Goal: Task Accomplishment & Management: Complete application form

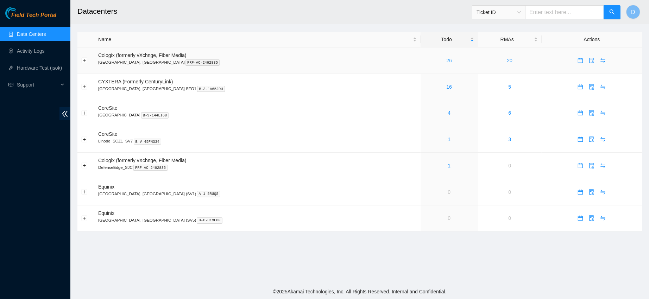
click at [446, 60] on link "26" at bounding box center [449, 61] width 6 height 6
click at [446, 62] on link "26" at bounding box center [449, 61] width 6 height 6
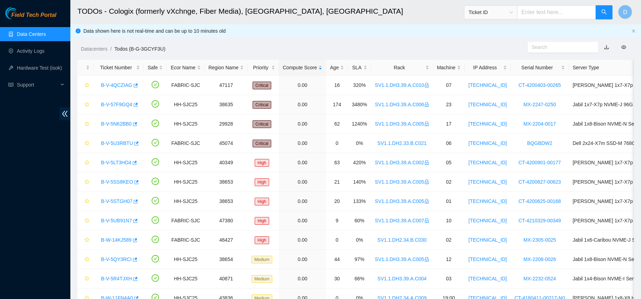
click at [385, 64] on div "Rack" at bounding box center [402, 68] width 54 height 8
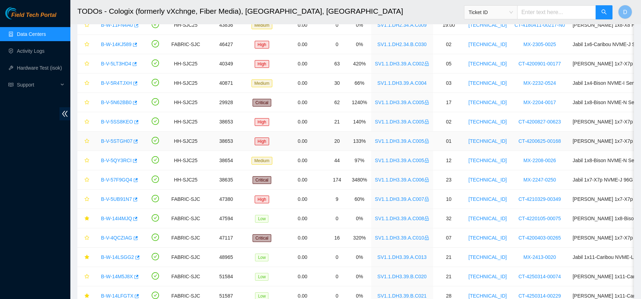
scroll to position [309, 0]
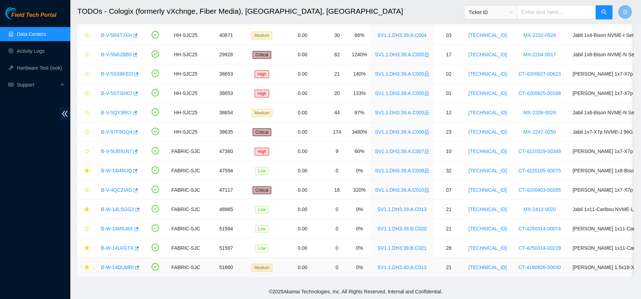
click at [122, 265] on link "B-W-14DUMRI" at bounding box center [117, 268] width 33 height 6
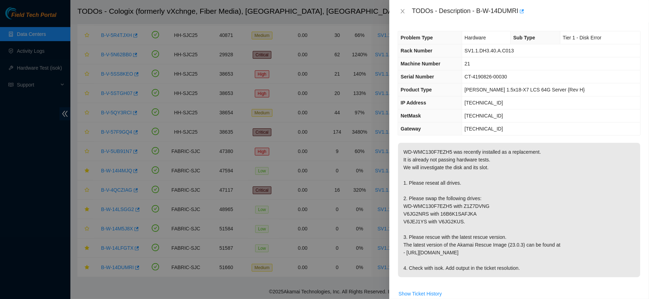
click at [403, 6] on div "TODOs - Description - B-W-14DUMRI" at bounding box center [519, 11] width 243 height 11
click at [401, 10] on icon "close" at bounding box center [403, 11] width 6 height 6
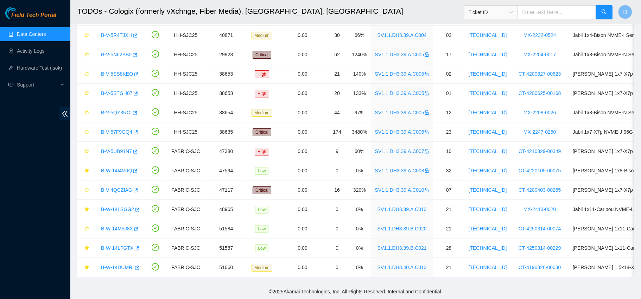
click at [42, 34] on link "Data Centers" at bounding box center [31, 34] width 29 height 6
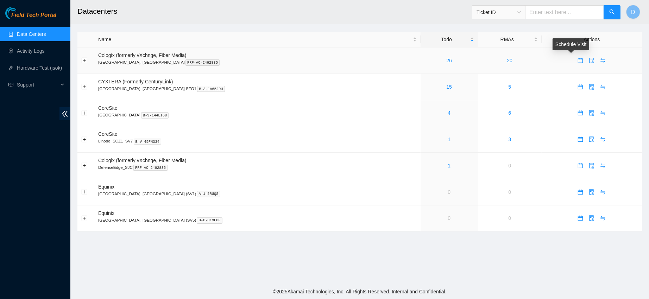
click at [578, 60] on icon "calendar" at bounding box center [580, 60] width 5 height 5
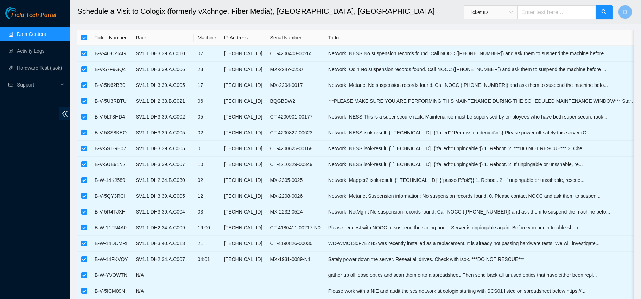
scroll to position [7, 0]
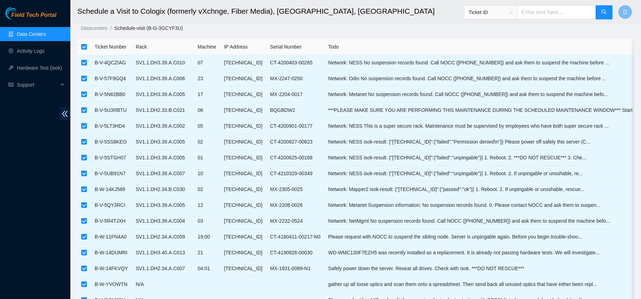
click at [46, 37] on link "Data Centers" at bounding box center [31, 34] width 29 height 6
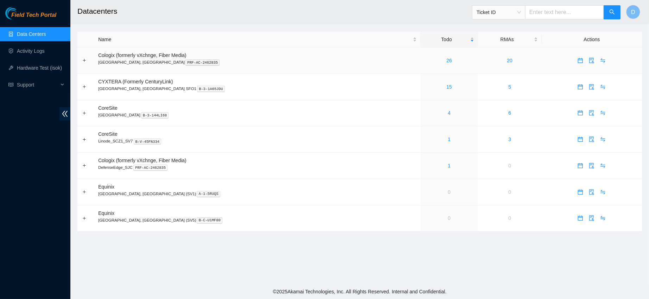
click at [446, 59] on link "26" at bounding box center [449, 61] width 6 height 6
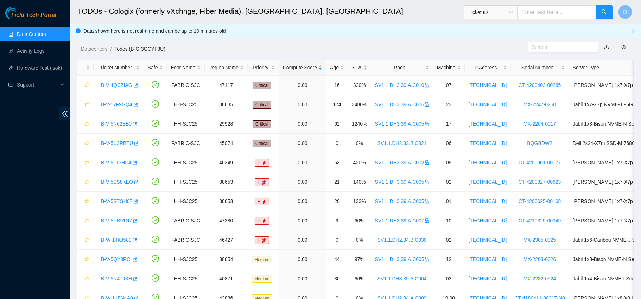
click at [383, 64] on div "Rack" at bounding box center [402, 68] width 54 height 8
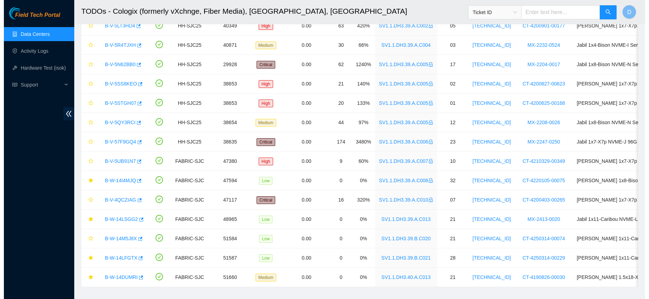
scroll to position [300, 0]
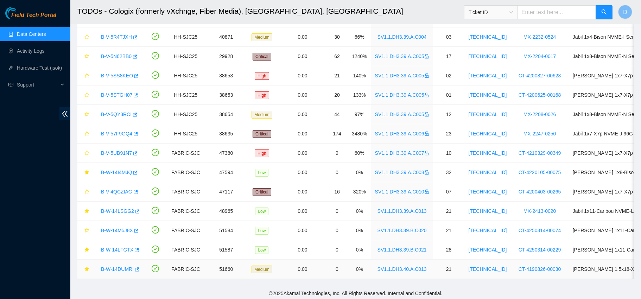
click at [111, 268] on link "B-W-14DUMRI" at bounding box center [117, 269] width 33 height 6
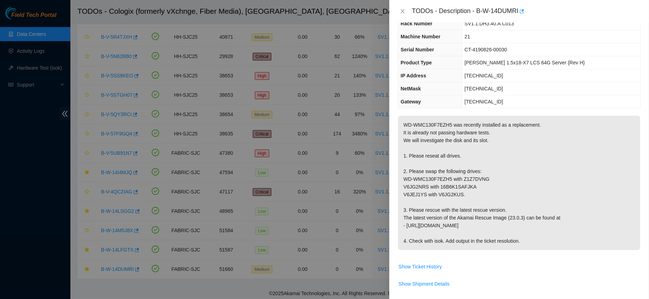
scroll to position [30, 0]
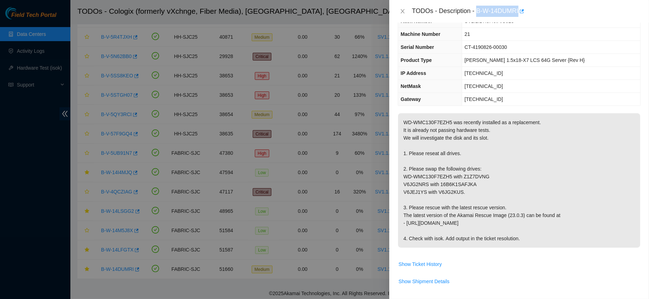
drag, startPoint x: 499, startPoint y: 10, endPoint x: 555, endPoint y: 13, distance: 56.7
click at [555, 13] on div "TODOs - Description - B-W-14DUMRI" at bounding box center [526, 11] width 229 height 11
copy div "B-W-14DUMRI"
click at [309, 52] on div at bounding box center [324, 149] width 649 height 299
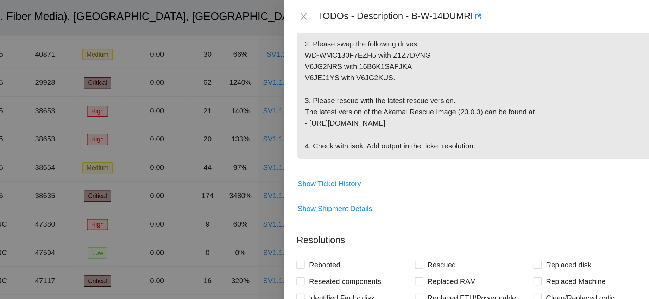
scroll to position [228, 0]
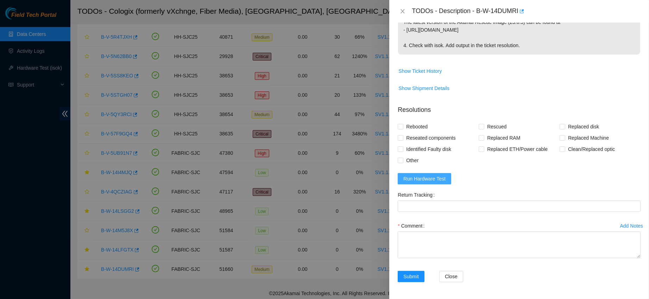
click at [423, 173] on button "Run Hardware Test" at bounding box center [424, 178] width 53 height 11
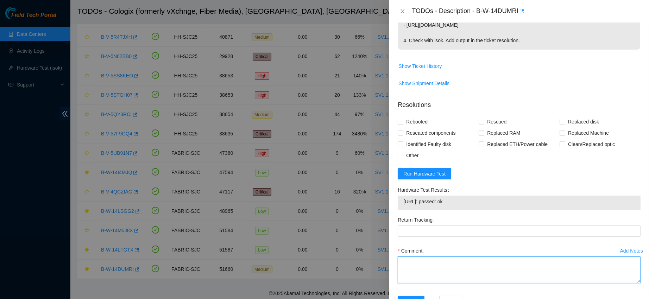
click at [430, 268] on textarea "Comment" at bounding box center [519, 270] width 243 height 27
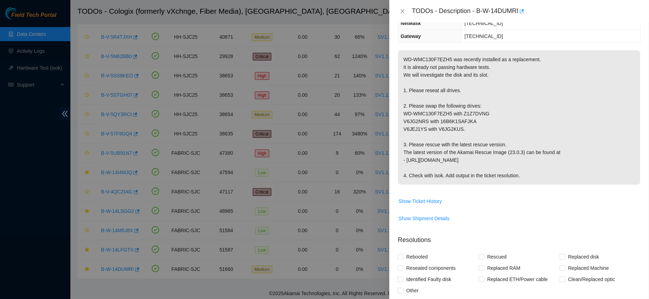
scroll to position [92, 0]
drag, startPoint x: 422, startPoint y: 103, endPoint x: 460, endPoint y: 129, distance: 45.4
click at [460, 129] on p "WD-WMC130F7EZH5 was recently installed as a replacement. It is already not pass…" at bounding box center [519, 118] width 242 height 134
copy p "swap the following drives: WD-WMC130F7EZH5 with Z1Z7DVNG V6JG2NRS with 16B6K1SA…"
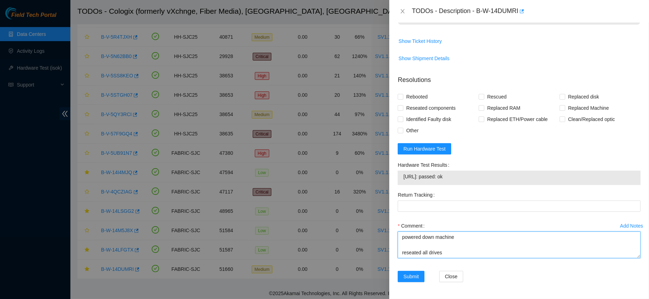
click at [419, 256] on textarea "contacted nocc to confirm that ticket was safe verified sn on machine connected…" at bounding box center [519, 245] width 243 height 27
paste textarea "swap the following drives: WD-WMC130F7EZH5 with Z1Z7DVNG V6JG2NRS with 16B6K1SA…"
click at [403, 242] on textarea "contacted nocc to confirm that ticket was safe verified sn on machine connected…" at bounding box center [519, 245] width 243 height 27
click at [491, 251] on textarea "contacted nocc to confirm that ticket was safe verified sn on machine connected…" at bounding box center [519, 245] width 243 height 27
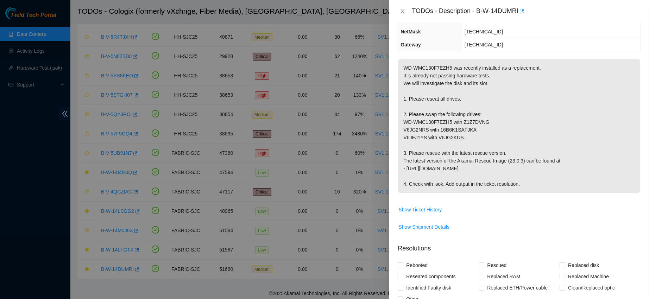
scroll to position [0, 0]
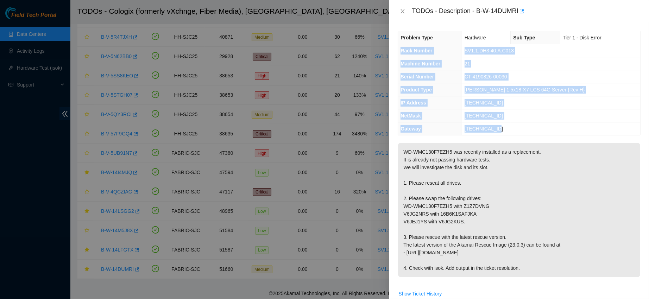
drag, startPoint x: 401, startPoint y: 51, endPoint x: 511, endPoint y: 124, distance: 131.9
click at [511, 124] on tbody "Problem Type Hardware Sub Type Tier 1 - Disk Error Rack Number SV1.1.DH3.40.A.C…" at bounding box center [519, 83] width 242 height 104
copy tbody "Rack Number SV1.1.DH3.40.A.C013 Machine Number 21 Serial Number CT-4190826-0003…"
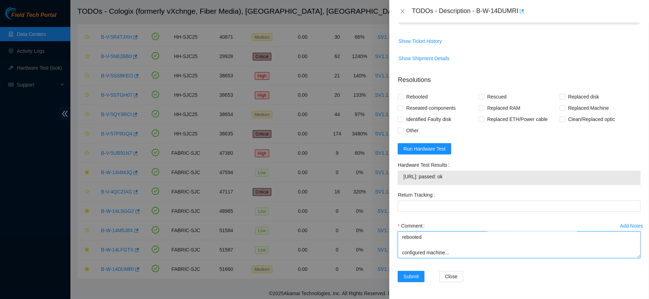
click at [427, 252] on textarea "contacted nocc to confirm that ticket was safe verified sn on machine connected…" at bounding box center [519, 245] width 243 height 27
paste textarea "Rack Number SV1.1.DH3.40.A.C013 Machine Number 21 Serial Number CT-4190826-0003…"
click at [431, 175] on span "[URL]: passed: ok" at bounding box center [519, 177] width 232 height 8
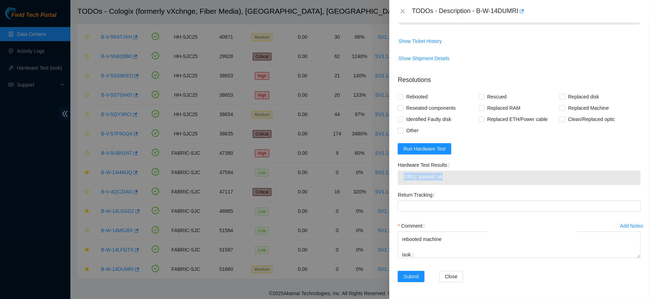
click at [431, 175] on span "[URL]: passed: ok" at bounding box center [519, 177] width 232 height 8
copy span "[URL]: passed: ok"
click at [425, 254] on textarea "contacted nocc to confirm that ticket was safe verified sn on machine connected…" at bounding box center [519, 245] width 243 height 27
paste textarea "[URL]: passed: ok"
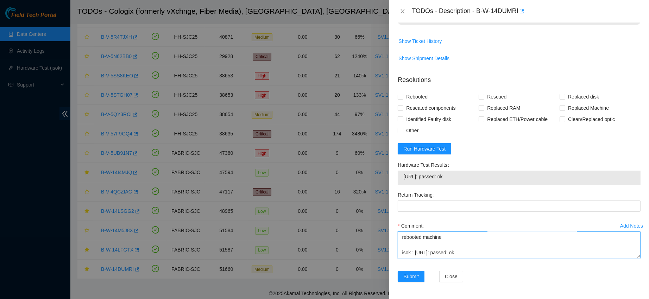
type textarea "contacted nocc to confirm that ticket was safe verified sn on machine connected…"
click at [421, 96] on span "Rebooted" at bounding box center [416, 96] width 27 height 11
click at [403, 96] on input "Rebooted" at bounding box center [400, 96] width 5 height 5
checkbox input "true"
click at [419, 106] on span "Reseated components" at bounding box center [430, 107] width 55 height 11
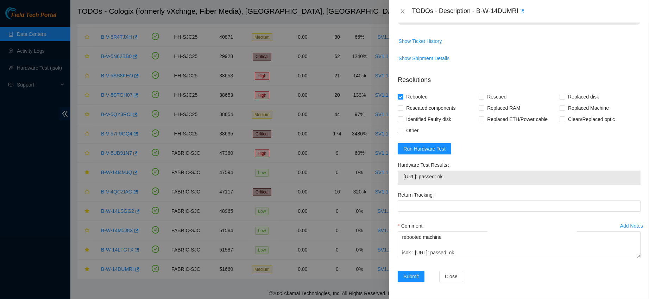
click at [403, 106] on input "Reseated components" at bounding box center [400, 107] width 5 height 5
checkbox input "true"
click at [486, 91] on span "Rescued" at bounding box center [496, 96] width 25 height 11
click at [484, 94] on input "Rescued" at bounding box center [481, 96] width 5 height 5
checkbox input "true"
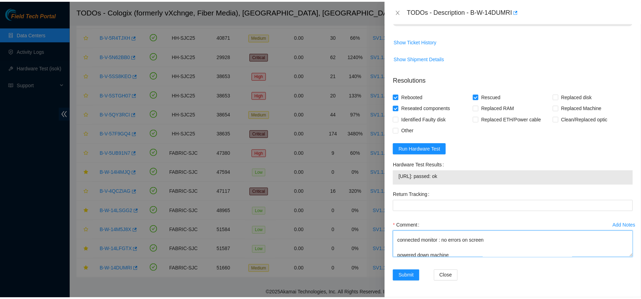
scroll to position [0, 0]
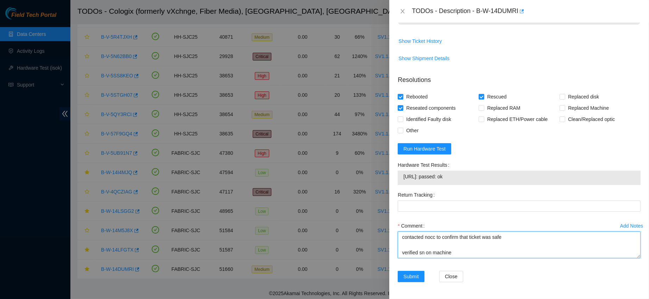
drag, startPoint x: 475, startPoint y: 251, endPoint x: 402, endPoint y: 187, distance: 96.8
click at [402, 187] on form "Resolutions Rebooted Rescued Replaced disk Reseated components Replaced RAM Rep…" at bounding box center [519, 180] width 243 height 221
click at [406, 278] on span "Submit" at bounding box center [410, 277] width 15 height 8
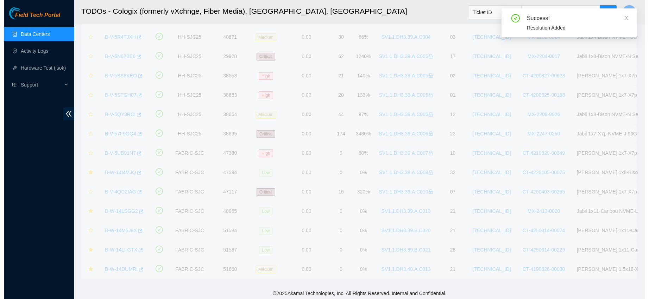
scroll to position [199, 0]
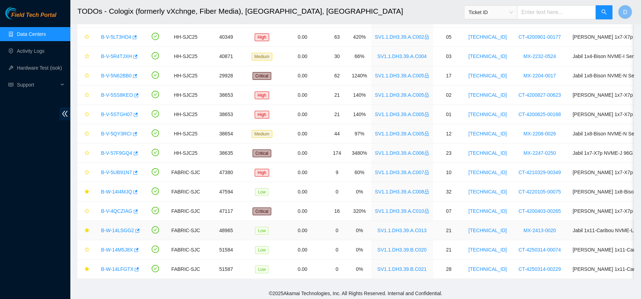
click at [118, 229] on link "B-W-14LSGG2" at bounding box center [117, 231] width 33 height 6
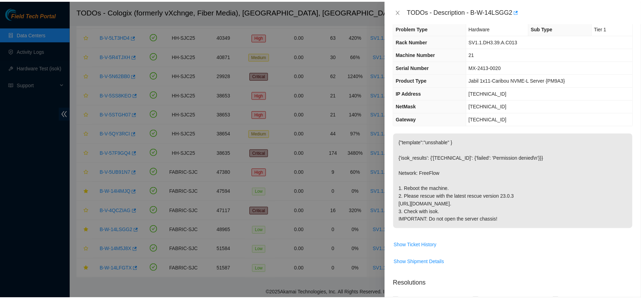
scroll to position [0, 0]
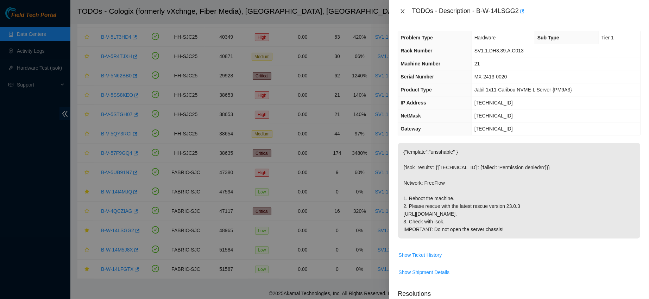
click at [401, 11] on icon "close" at bounding box center [403, 11] width 6 height 6
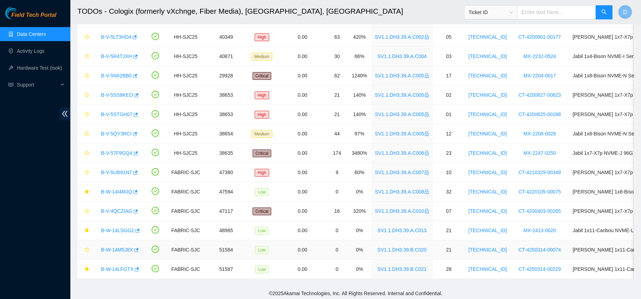
drag, startPoint x: 120, startPoint y: 247, endPoint x: 315, endPoint y: 175, distance: 207.6
click at [120, 247] on link "B-W-14M5J8X" at bounding box center [117, 250] width 32 height 6
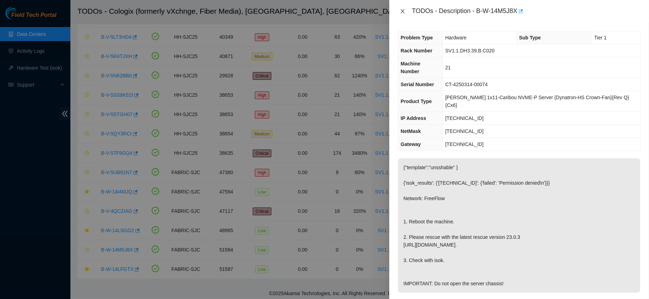
click at [402, 10] on icon "close" at bounding box center [403, 11] width 4 height 4
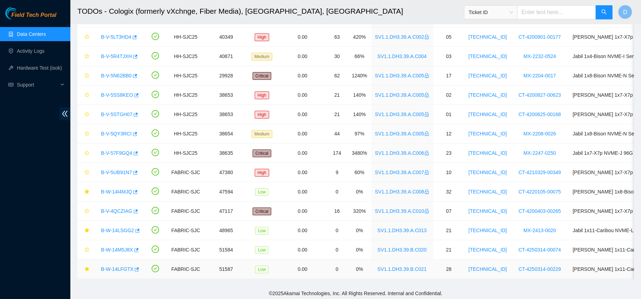
click at [112, 267] on link "B-W-14LFGTX" at bounding box center [117, 269] width 32 height 6
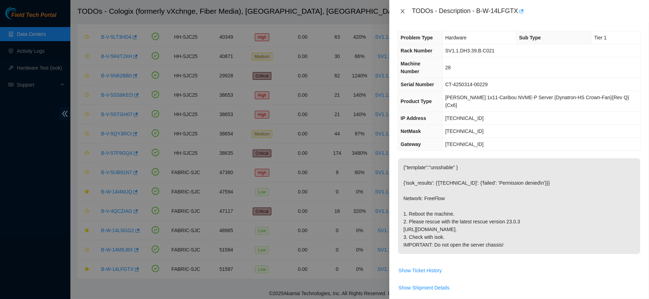
click at [405, 9] on button "Close" at bounding box center [403, 11] width 10 height 7
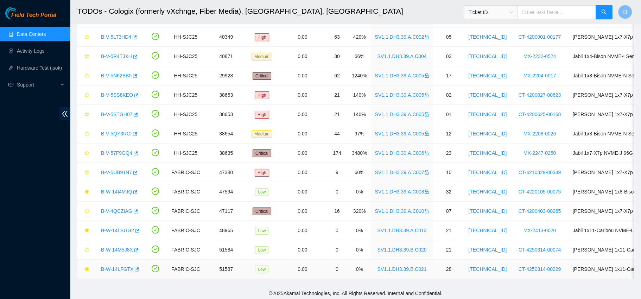
click at [112, 267] on link "B-W-14LFGTX" at bounding box center [117, 269] width 32 height 6
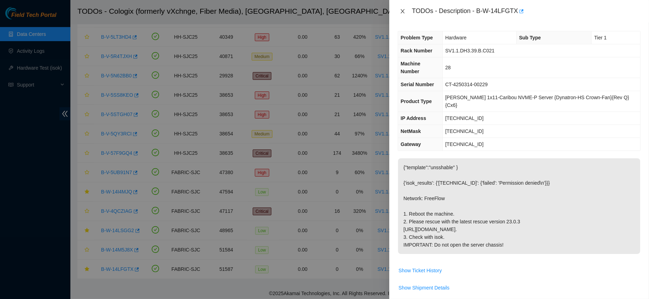
click at [405, 10] on icon "close" at bounding box center [403, 11] width 6 height 6
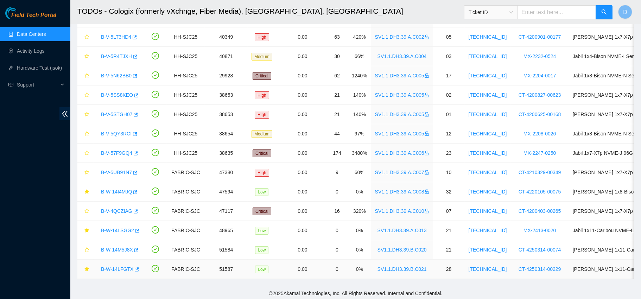
click at [118, 267] on link "B-W-14LFGTX" at bounding box center [117, 269] width 32 height 6
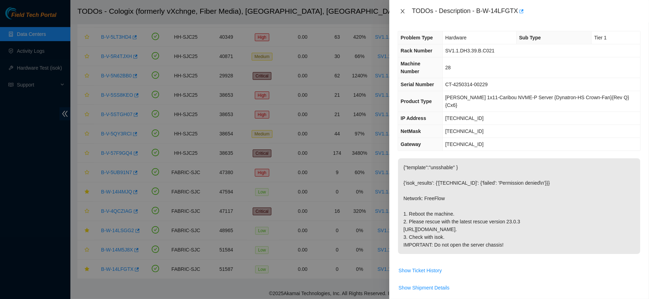
click at [402, 8] on icon "close" at bounding box center [403, 11] width 6 height 6
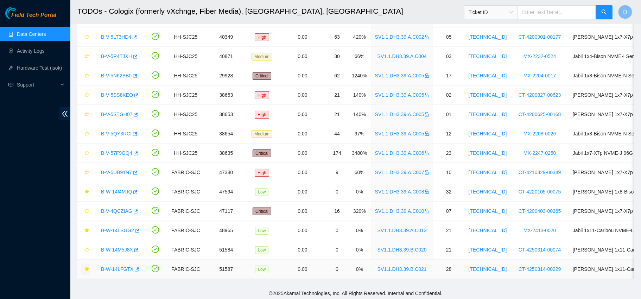
click at [87, 269] on icon "star" at bounding box center [86, 269] width 5 height 5
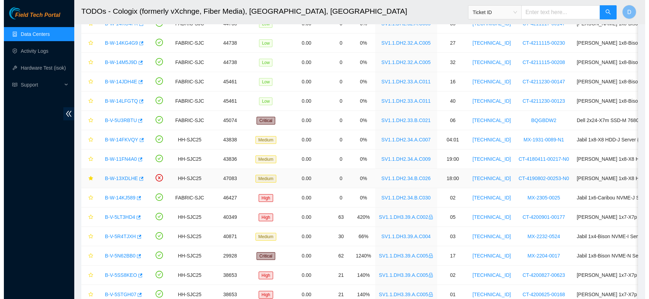
scroll to position [119, 0]
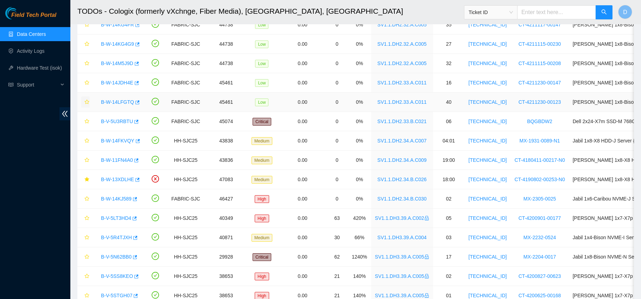
click at [88, 101] on icon "star" at bounding box center [86, 102] width 5 height 5
click at [85, 180] on icon "star" at bounding box center [86, 179] width 5 height 5
click at [109, 180] on link "B-W-13XDLHE" at bounding box center [117, 180] width 33 height 6
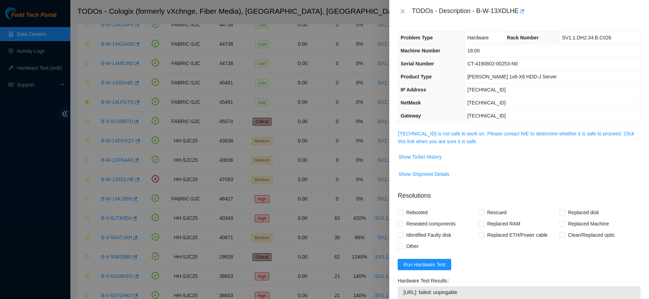
click at [419, 133] on link "[TECHNICAL_ID] is not safe to work on. Please contact NIE to determine whether …" at bounding box center [516, 137] width 236 height 13
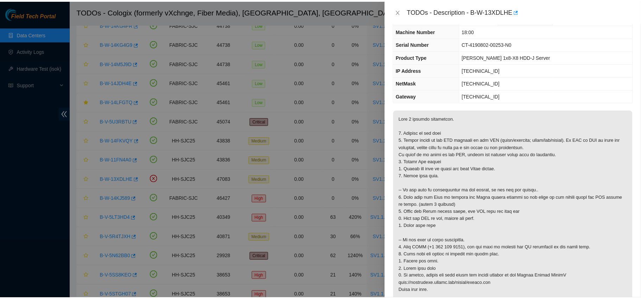
scroll to position [5, 0]
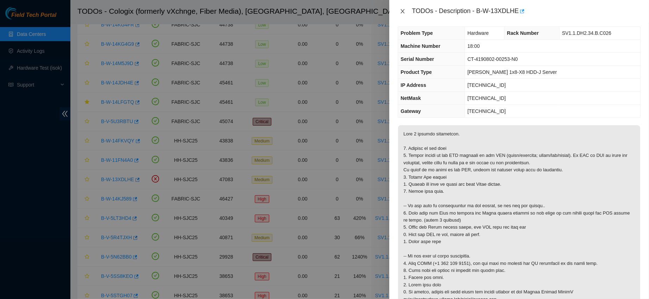
click at [404, 10] on icon "close" at bounding box center [403, 11] width 6 height 6
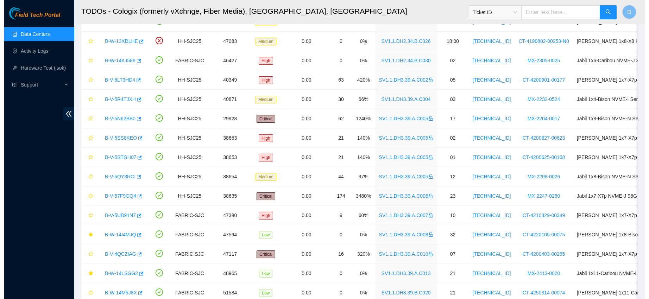
scroll to position [309, 0]
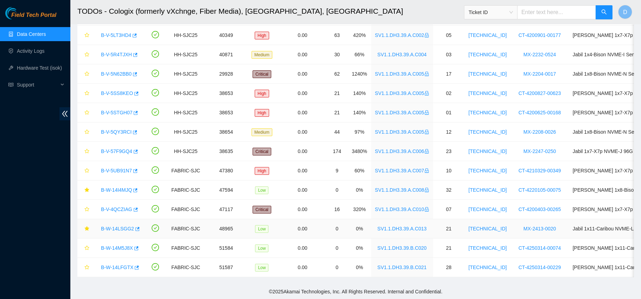
click at [111, 226] on link "B-W-14LSGG2" at bounding box center [117, 229] width 33 height 6
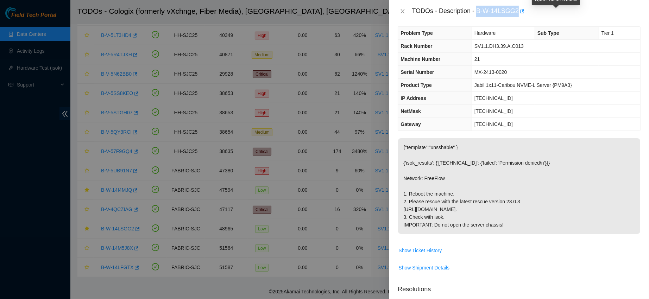
drag, startPoint x: 497, startPoint y: 11, endPoint x: 556, endPoint y: 10, distance: 58.8
click at [556, 10] on div "TODOs - Description - B-W-14LSGG2" at bounding box center [526, 11] width 229 height 11
copy div "B-W-14LSGG2"
click at [404, 10] on icon "close" at bounding box center [403, 11] width 4 height 4
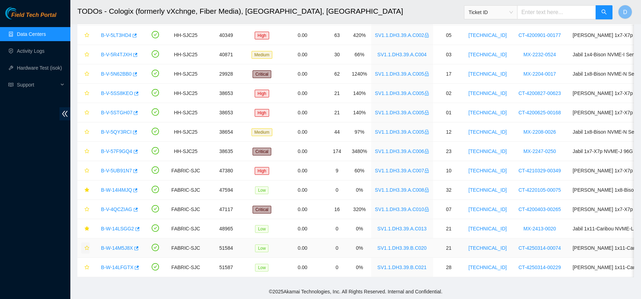
click at [87, 246] on icon "star" at bounding box center [86, 248] width 5 height 5
click at [86, 265] on icon "star" at bounding box center [86, 267] width 5 height 5
click at [119, 245] on link "B-W-14M5J8X" at bounding box center [117, 248] width 32 height 6
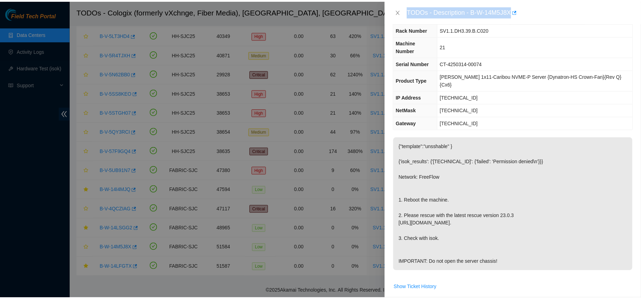
scroll to position [0, 0]
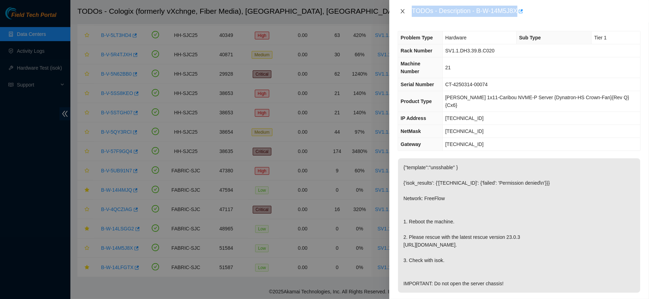
click at [404, 10] on icon "close" at bounding box center [403, 11] width 6 height 6
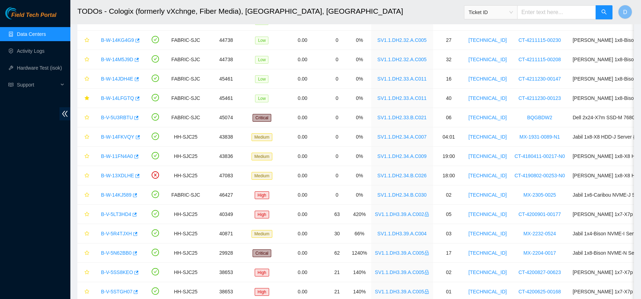
scroll to position [116, 0]
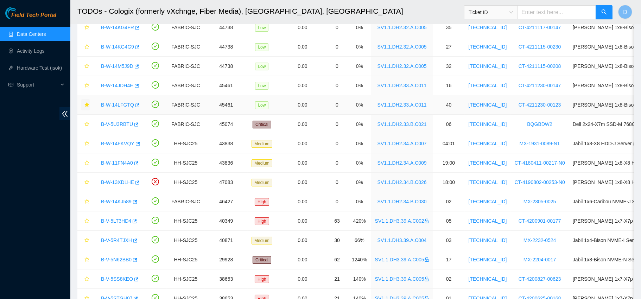
click at [86, 105] on icon "star" at bounding box center [86, 104] width 5 height 5
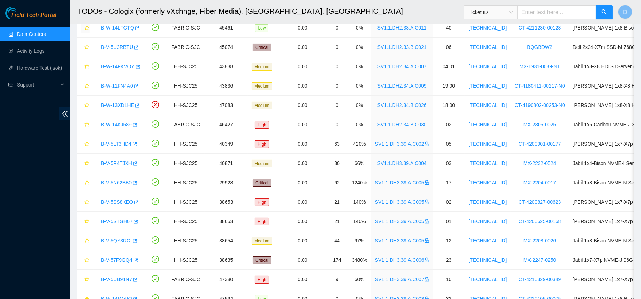
scroll to position [309, 0]
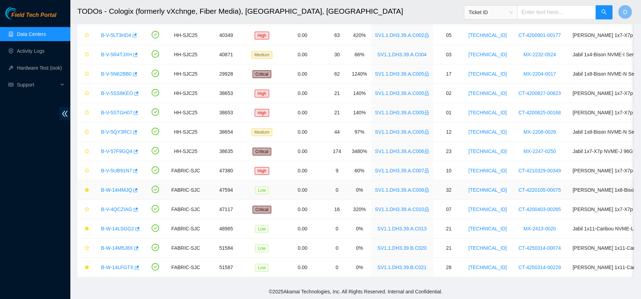
click at [114, 187] on link "B-W-14I4MJQ" at bounding box center [116, 190] width 31 height 6
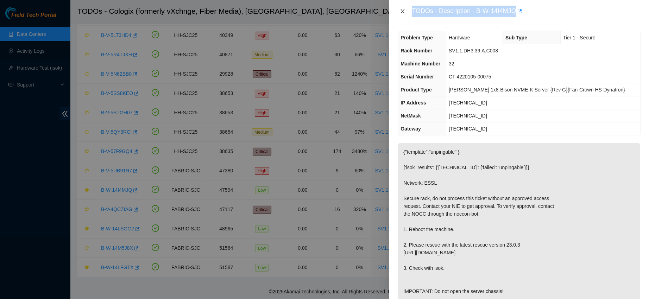
click at [403, 14] on icon "close" at bounding box center [403, 11] width 6 height 6
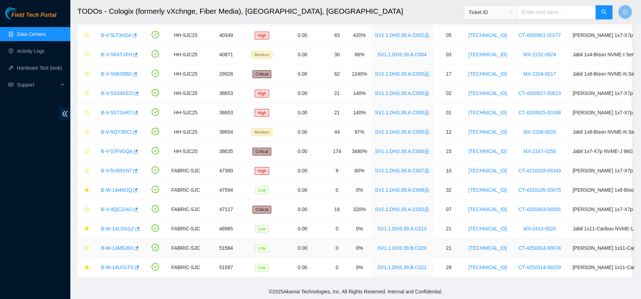
click at [121, 245] on link "B-W-14M5J8X" at bounding box center [117, 248] width 32 height 6
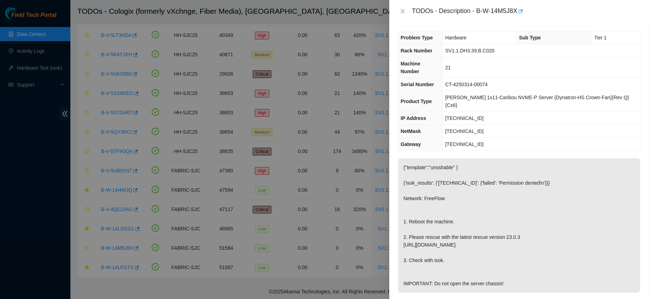
click at [399, 6] on div "TODOs - Description - B-W-14M5J8X" at bounding box center [519, 11] width 243 height 11
click at [400, 11] on icon "close" at bounding box center [403, 11] width 6 height 6
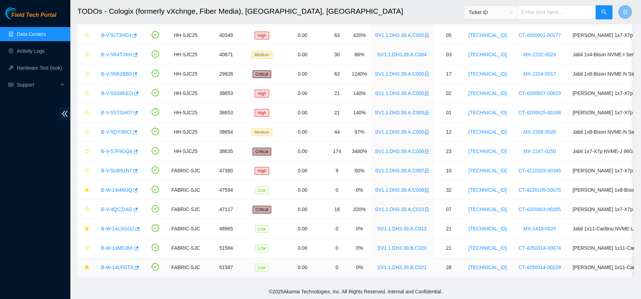
click at [115, 262] on div "B-W-14LFGTX" at bounding box center [118, 267] width 43 height 11
click at [121, 265] on link "B-W-14LFGTX" at bounding box center [117, 268] width 32 height 6
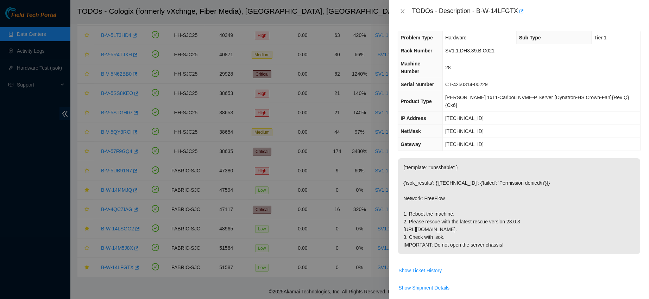
click at [400, 7] on div "TODOs - Description - B-W-14LFGTX" at bounding box center [519, 11] width 243 height 11
click at [401, 11] on icon "close" at bounding box center [403, 11] width 6 height 6
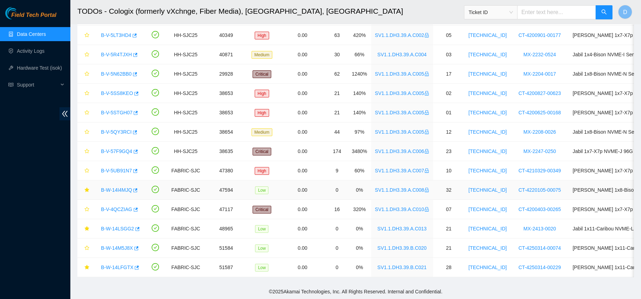
click at [109, 187] on link "B-W-14I4MJQ" at bounding box center [116, 190] width 31 height 6
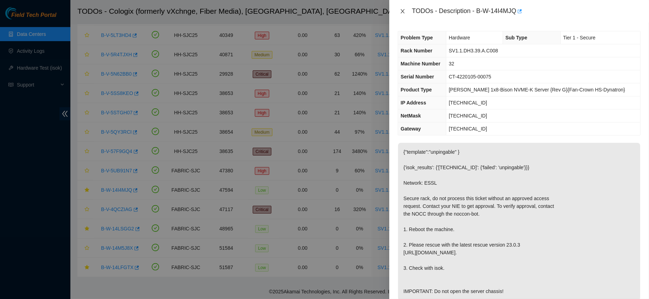
click at [404, 9] on icon "close" at bounding box center [403, 11] width 6 height 6
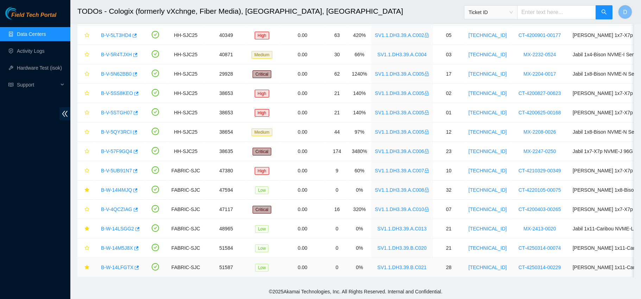
click at [119, 262] on div "B-W-14LFGTX" at bounding box center [118, 267] width 43 height 11
click at [118, 265] on link "B-W-14LFGTX" at bounding box center [117, 268] width 32 height 6
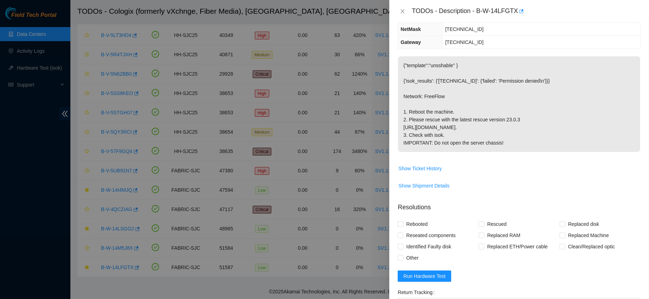
scroll to position [113, 0]
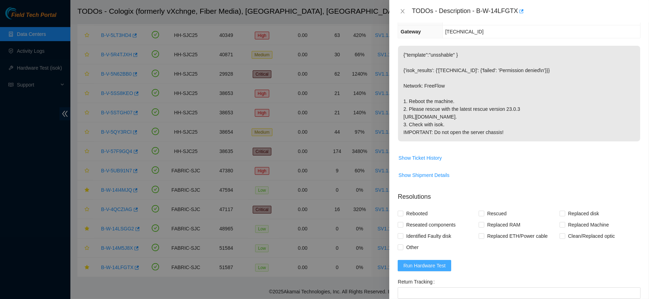
click at [423, 267] on span "Run Hardware Test" at bounding box center [424, 266] width 42 height 8
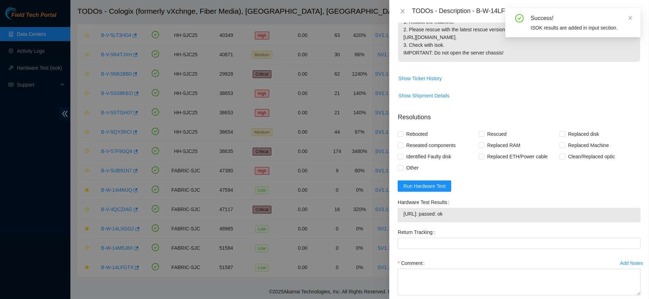
scroll to position [193, 0]
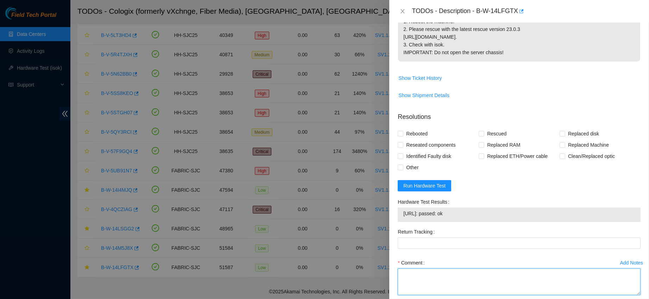
click at [420, 280] on textarea "Comment" at bounding box center [519, 282] width 243 height 27
paste textarea "confirmed with nocc that ticket was safe verified sn on machine powered down ma…"
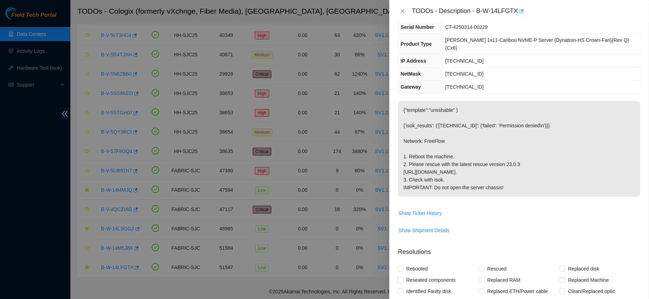
scroll to position [0, 0]
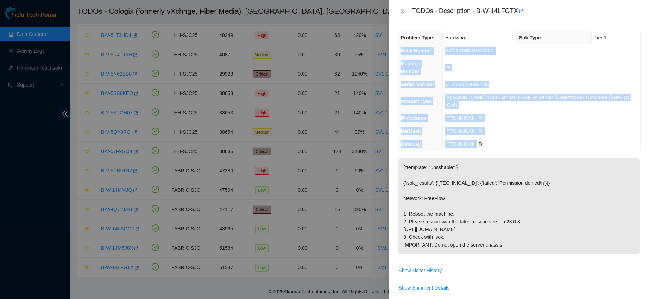
drag, startPoint x: 398, startPoint y: 51, endPoint x: 490, endPoint y: 126, distance: 117.8
click at [490, 126] on tbody "Problem Type Hardware Sub Type Tier 1 Rack Number SV1.1.DH3.39.B.C021 Machine N…" at bounding box center [519, 90] width 242 height 119
copy tbody "Rack Number SV1.1.DH3.39.B.C021 Machine Number 28 Serial Number CT-4250314-0022…"
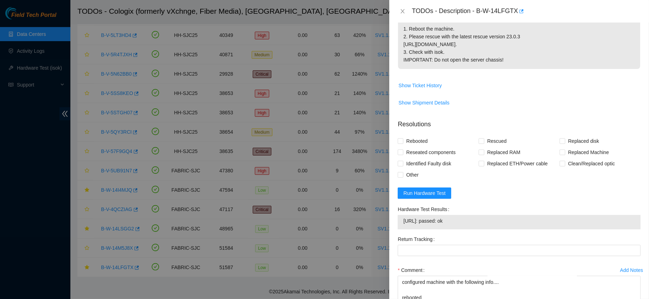
scroll to position [235, 0]
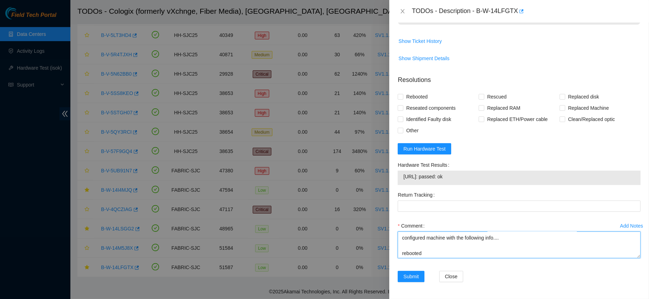
click at [422, 241] on textarea "confirmed with nocc that ticket was safe verified sn on machine powered down ma…" at bounding box center [519, 245] width 243 height 27
click at [410, 245] on textarea "confirmed with nocc that ticket was safe verified sn on machine powered down ma…" at bounding box center [519, 245] width 243 height 27
paste textarea "Rack Number SV1.1.DH3.39.B.C021 Machine Number 28 Serial Number CT-4250314-0022…"
click at [418, 253] on textarea "confirmed with nocc that ticket was safe verified sn on machine powered down ma…" at bounding box center [519, 245] width 243 height 27
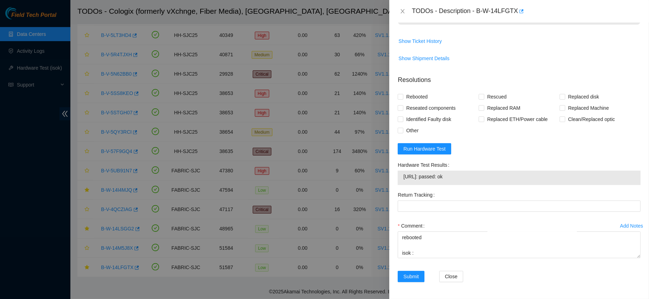
click at [419, 177] on span "[URL]: passed: ok" at bounding box center [519, 177] width 232 height 8
copy span "[URL]: passed: ok"
click at [426, 253] on textarea "confirmed with nocc that ticket was safe verified sn on machine powered down ma…" at bounding box center [519, 245] width 243 height 27
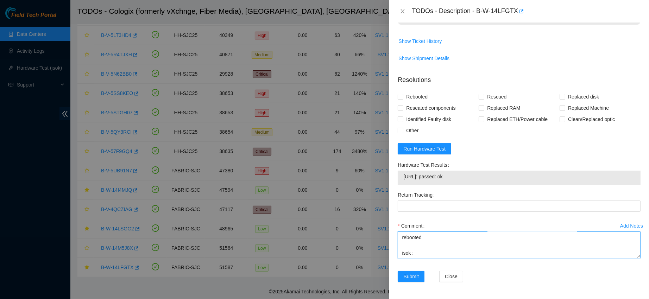
paste textarea "[URL]: passed: ok"
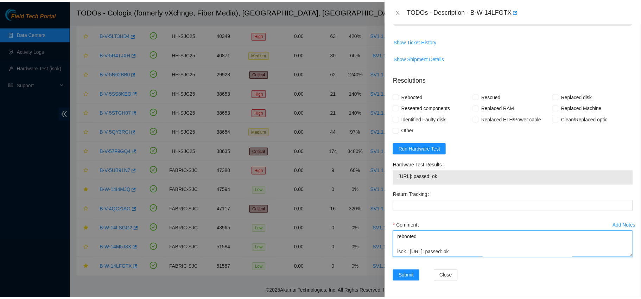
scroll to position [153, 0]
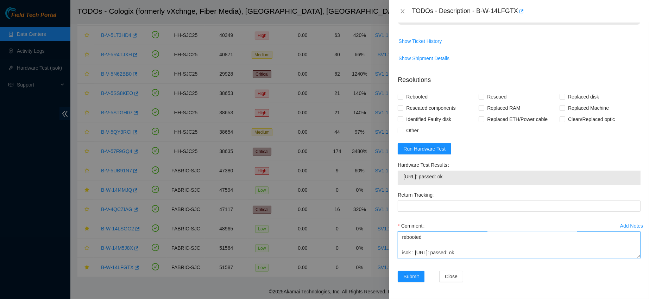
type textarea "confirmed with nocc that ticket was safe verified sn on machine powered down ma…"
click at [417, 97] on span "Rebooted" at bounding box center [416, 96] width 27 height 11
click at [403, 97] on input "Rebooted" at bounding box center [400, 96] width 5 height 5
checkbox input "true"
click at [497, 95] on span "Rescued" at bounding box center [496, 96] width 25 height 11
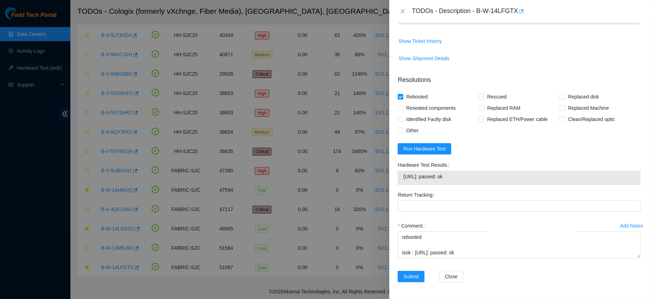
click at [484, 95] on input "Rescued" at bounding box center [481, 96] width 5 height 5
checkbox input "true"
click at [413, 275] on span "Submit" at bounding box center [410, 277] width 15 height 8
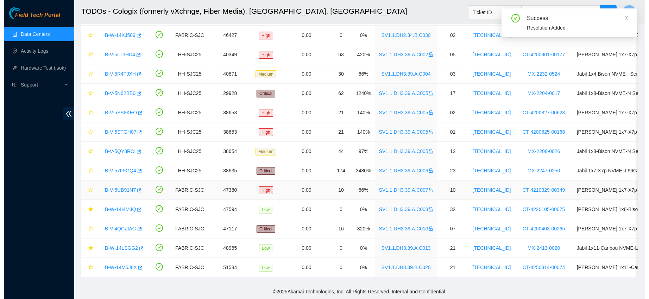
scroll to position [270, 0]
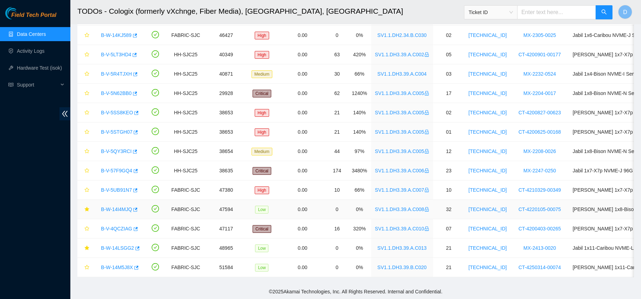
click at [117, 207] on link "B-W-14I4MJQ" at bounding box center [116, 210] width 31 height 6
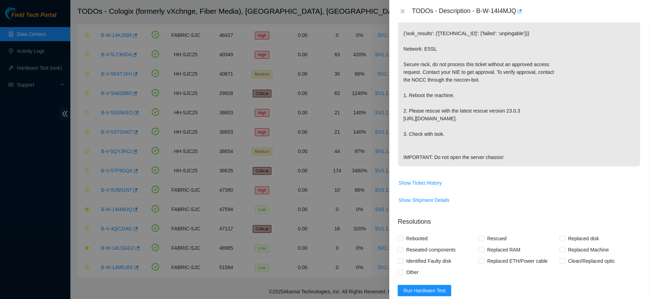
scroll to position [187, 0]
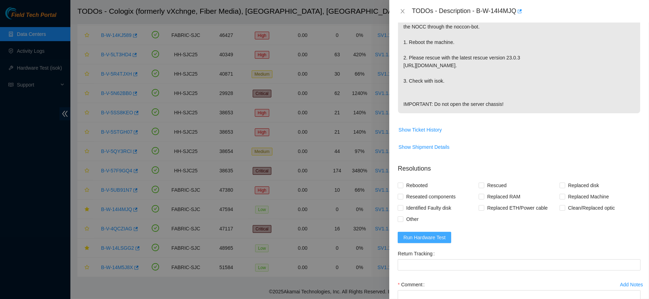
click at [412, 243] on button "Run Hardware Test" at bounding box center [424, 237] width 53 height 11
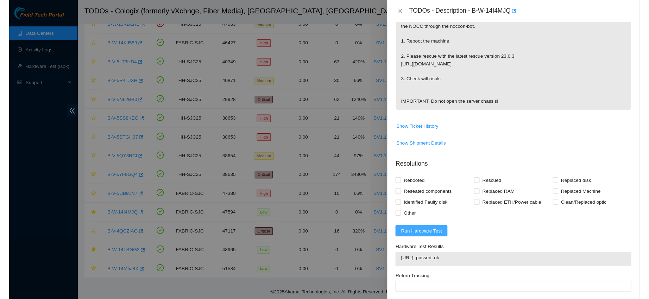
scroll to position [254, 0]
